Goal: Information Seeking & Learning: Learn about a topic

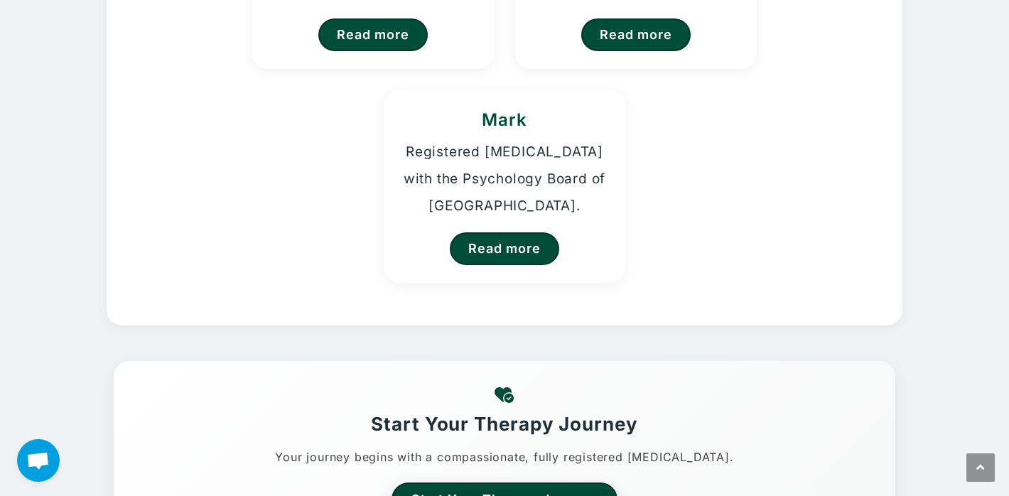
scroll to position [321, 0]
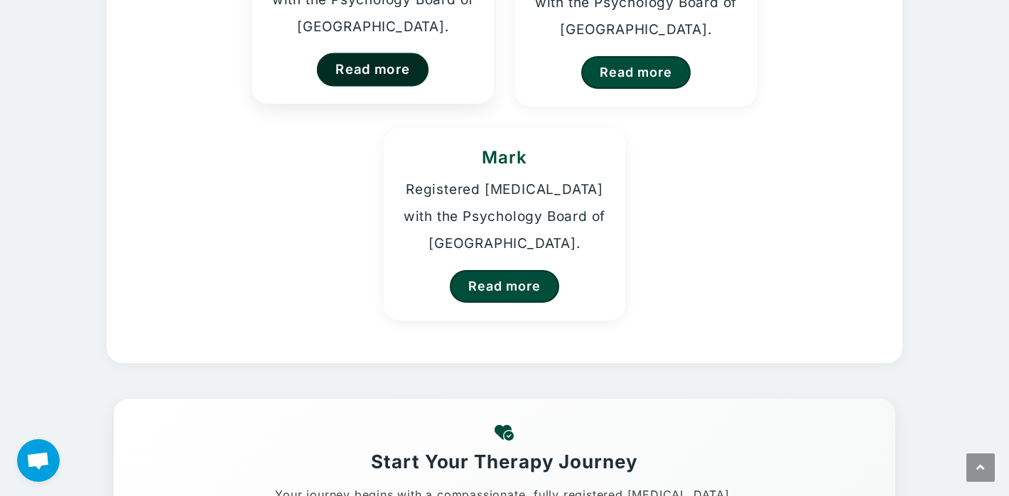
click at [407, 75] on link "Read more" at bounding box center [373, 69] width 112 height 33
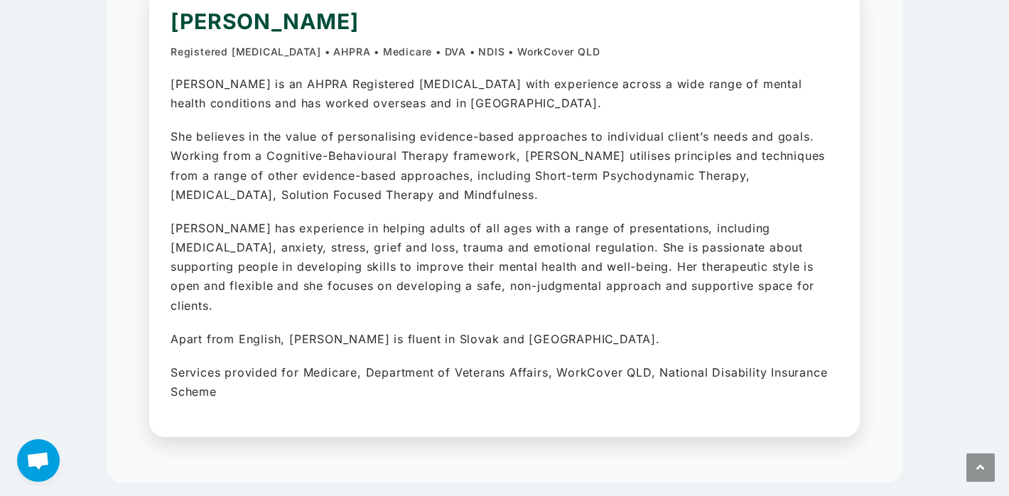
scroll to position [155, 0]
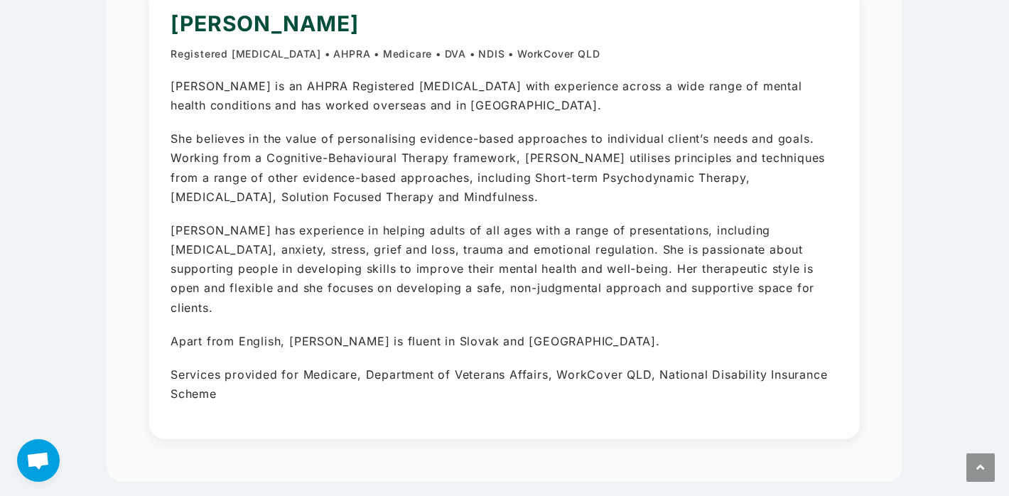
click at [107, 394] on section "Kristina Registered Psychologist • AHPRA • Medicare • DVA • NDIS • WorkCover QL…" at bounding box center [505, 213] width 796 height 537
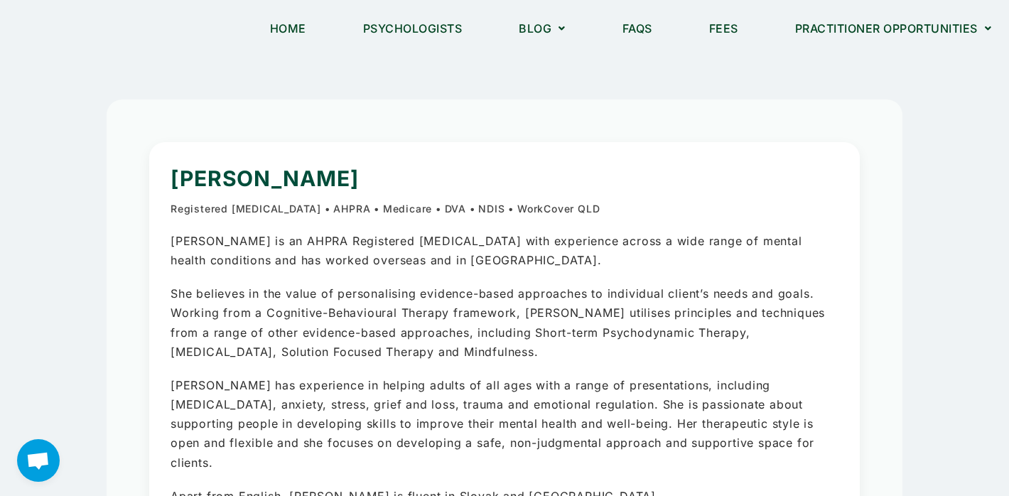
click at [709, 31] on link "Fees" at bounding box center [724, 28] width 65 height 33
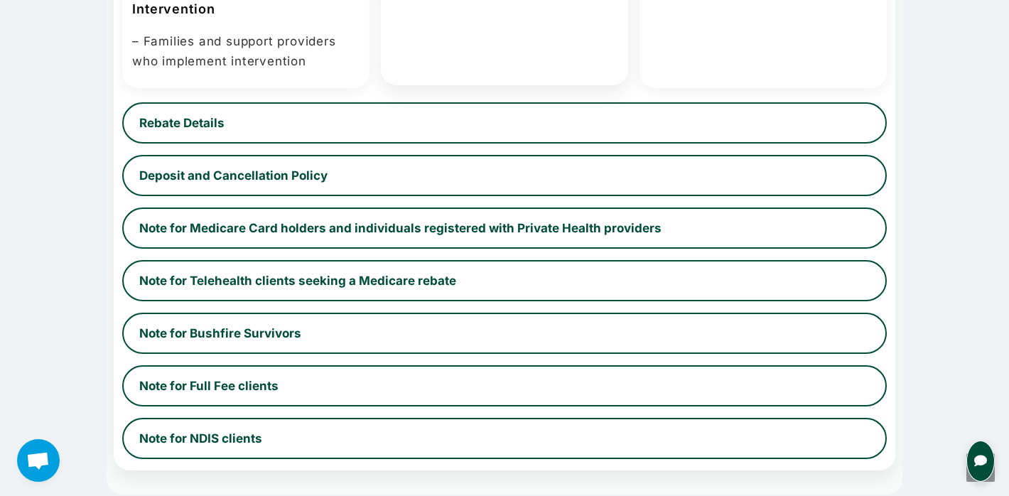
scroll to position [927, 0]
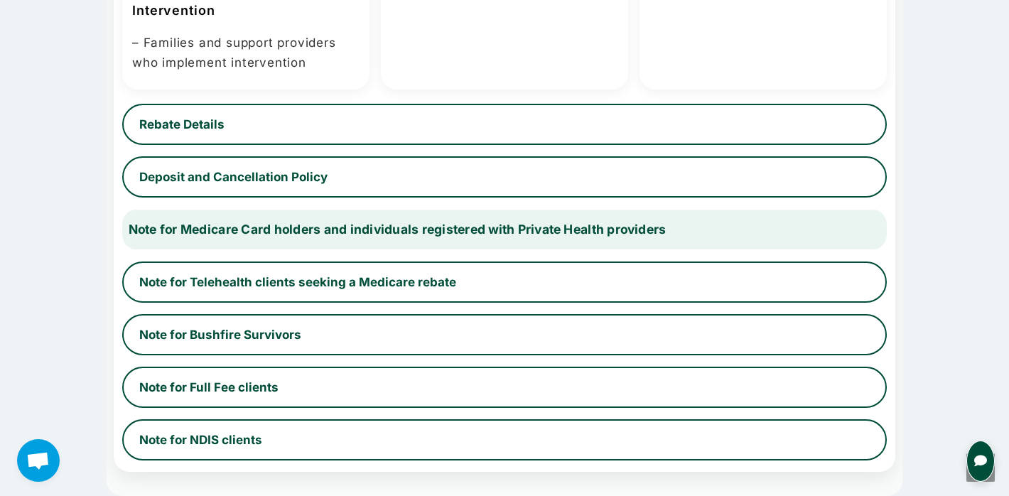
click at [330, 243] on button "Note for Medicare Card holders and individuals registered with Private Health p…" at bounding box center [504, 229] width 787 height 43
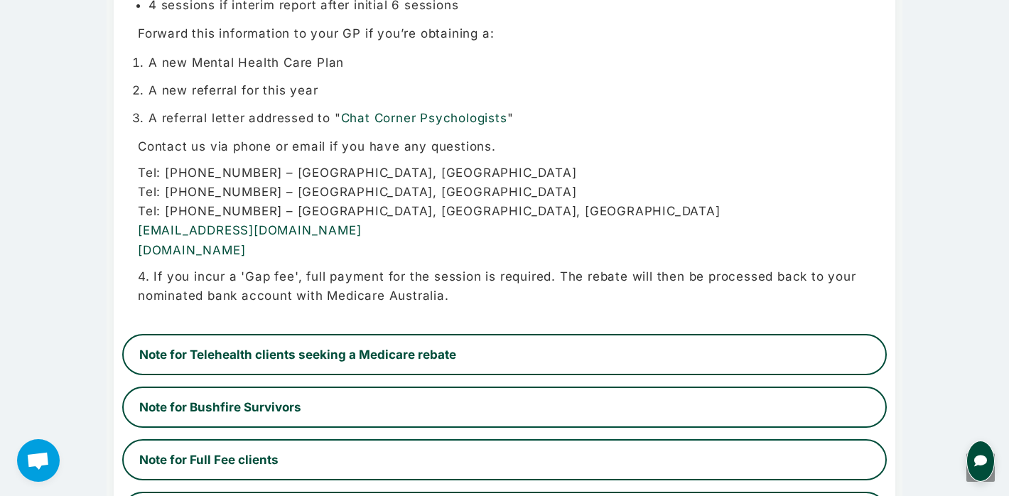
scroll to position [1549, 0]
